Goal: Go to known website: Access a specific website the user already knows

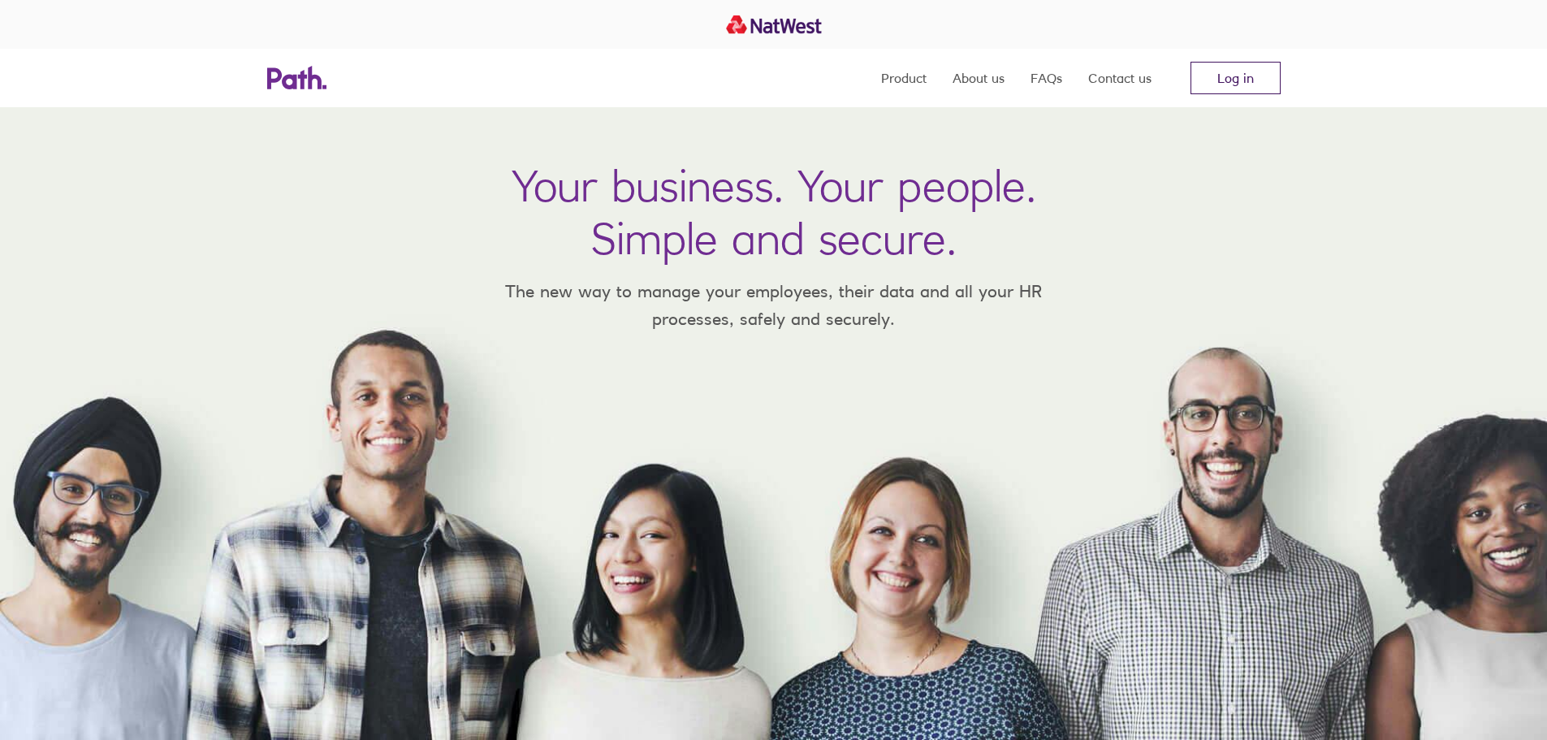
click at [1211, 72] on link "Log in" at bounding box center [1235, 78] width 90 height 32
click at [1218, 95] on nav "Product About us FAQs Contact us Log in" at bounding box center [1081, 78] width 400 height 58
click at [1218, 70] on link "Log in" at bounding box center [1235, 78] width 90 height 32
